Goal: Check status: Check status

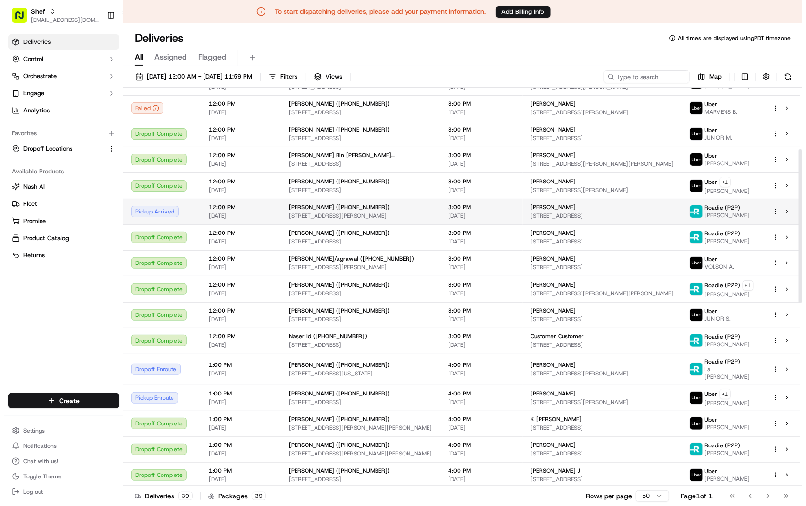
scroll to position [159, 0]
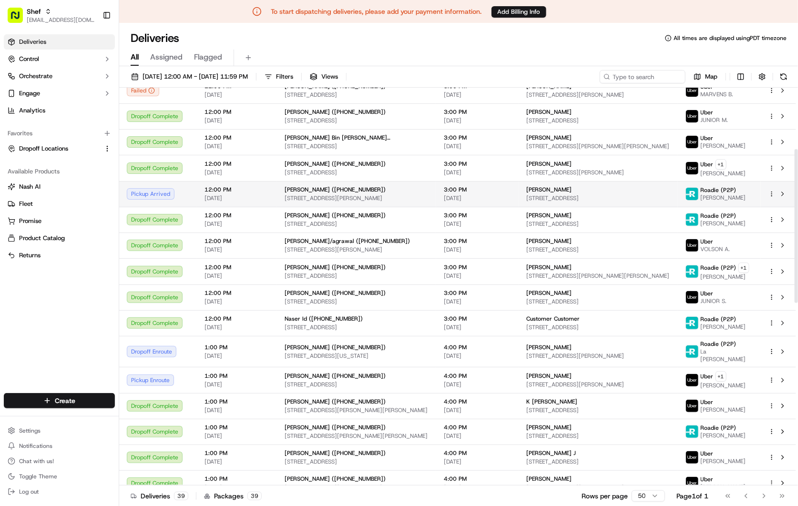
click at [186, 195] on div "Pickup Arrived" at bounding box center [158, 193] width 62 height 11
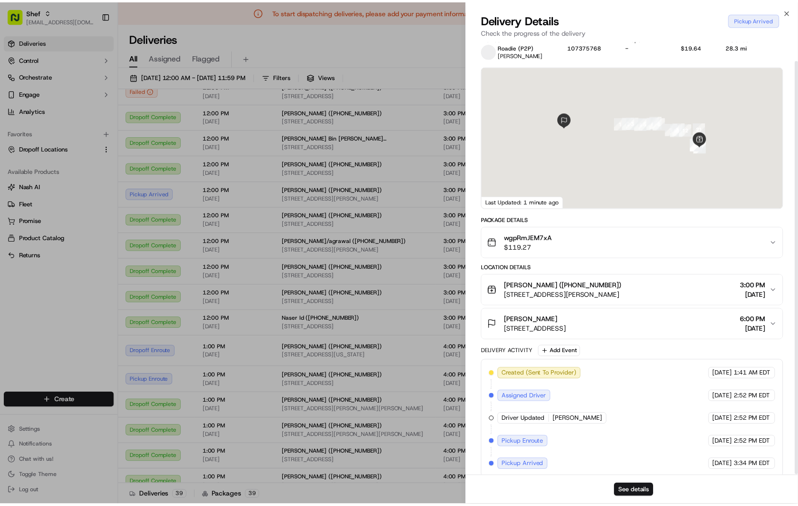
scroll to position [20, 0]
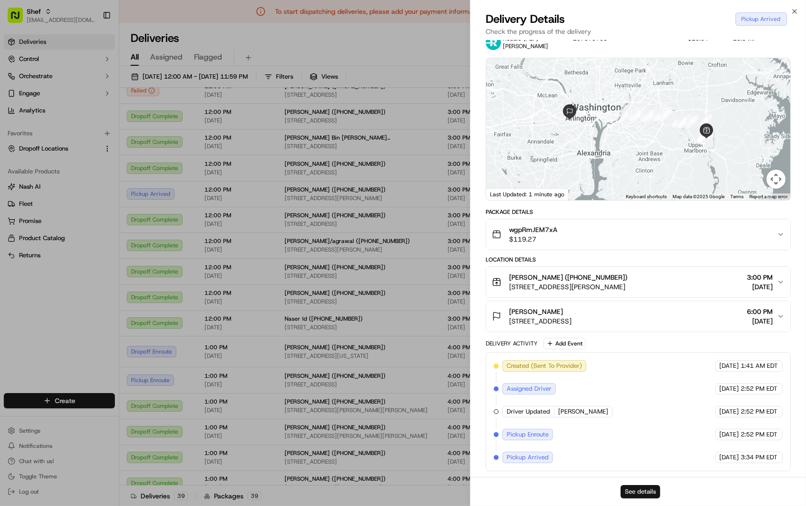
click at [641, 487] on button "See details" at bounding box center [640, 491] width 40 height 13
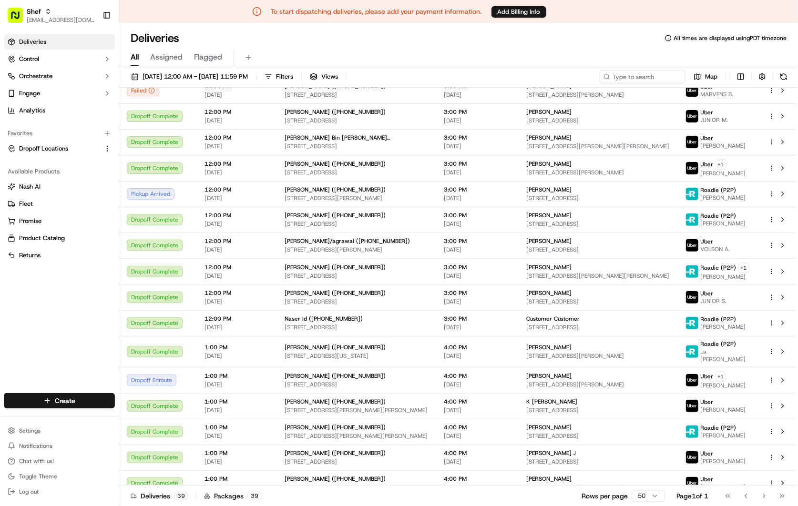
click at [492, 43] on div "Deliveries All times are displayed using PDT timezone" at bounding box center [458, 37] width 679 height 15
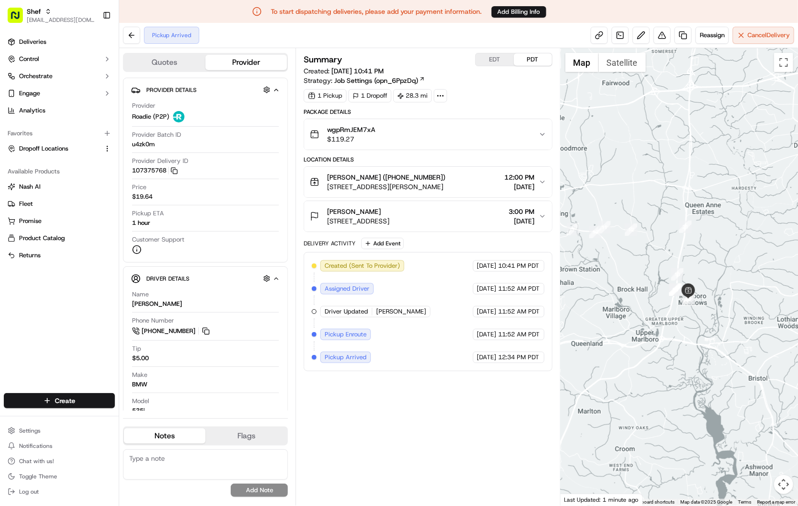
drag, startPoint x: 726, startPoint y: 329, endPoint x: 661, endPoint y: 401, distance: 96.8
click at [661, 401] on div at bounding box center [678, 276] width 237 height 457
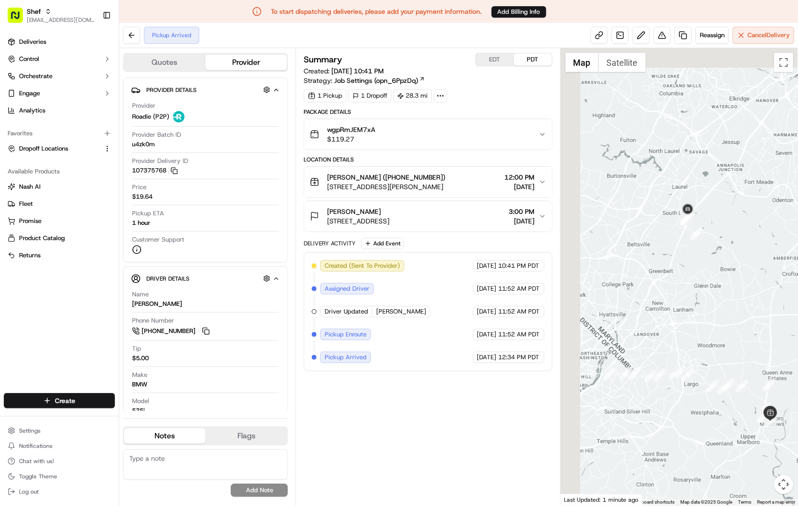
drag, startPoint x: 615, startPoint y: 227, endPoint x: 760, endPoint y: 359, distance: 195.6
click at [760, 359] on div at bounding box center [678, 276] width 237 height 457
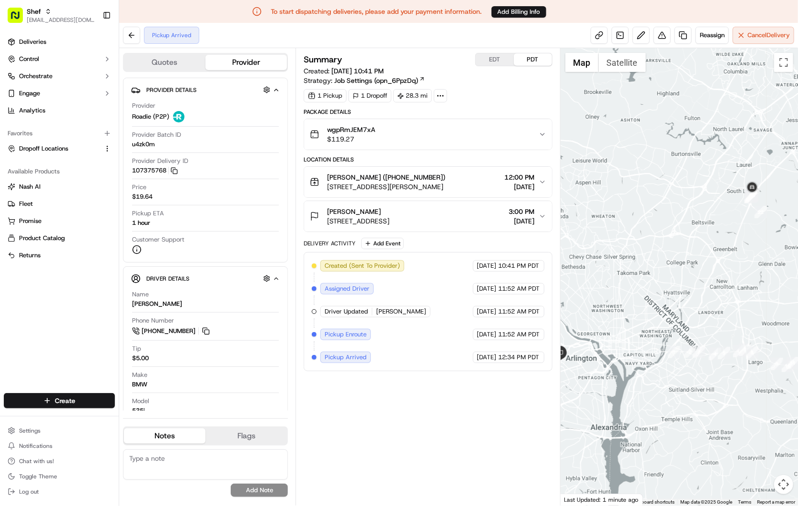
drag, startPoint x: 665, startPoint y: 304, endPoint x: 730, endPoint y: 282, distance: 68.4
click at [730, 282] on div at bounding box center [678, 276] width 237 height 457
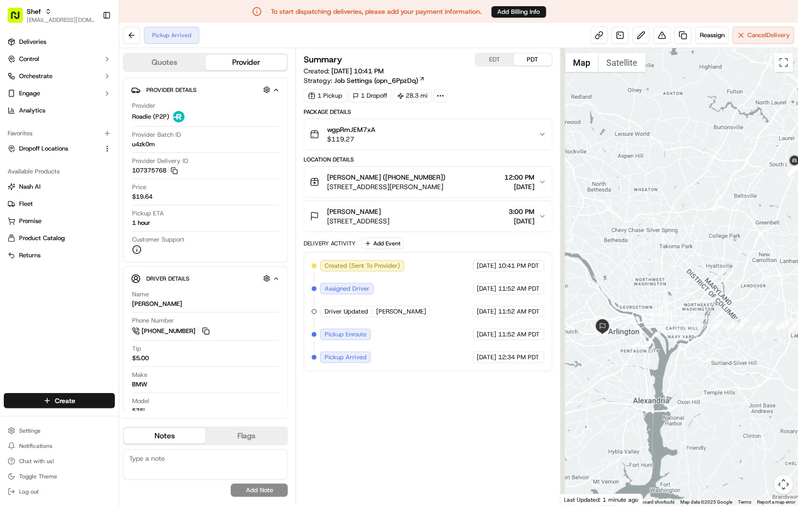
drag, startPoint x: 704, startPoint y: 290, endPoint x: 746, endPoint y: 264, distance: 49.5
click at [747, 263] on div at bounding box center [678, 276] width 237 height 457
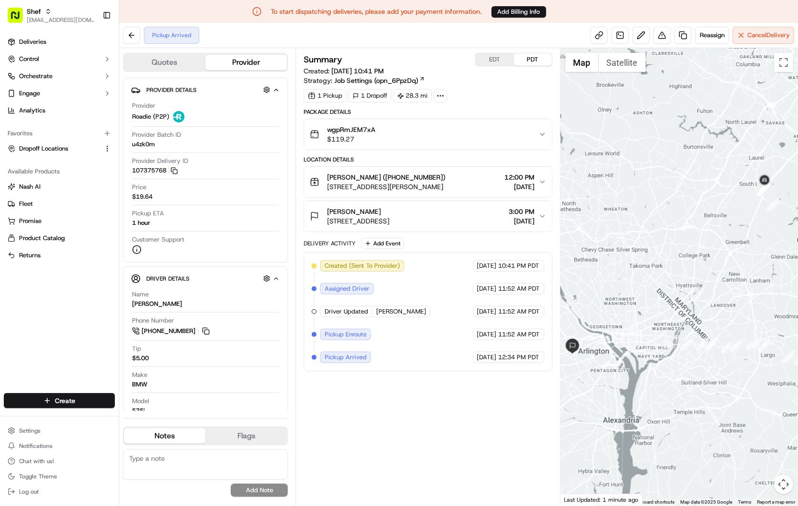
drag, startPoint x: 760, startPoint y: 252, endPoint x: 730, endPoint y: 272, distance: 36.0
click at [730, 272] on div at bounding box center [678, 276] width 237 height 457
click at [410, 401] on div "Summary EDT PDT Created: 09/18/2025 10:41 PM Strategy: Job Settings (opn_6PpzDq…" at bounding box center [428, 277] width 248 height 448
